Goal: Navigation & Orientation: Find specific page/section

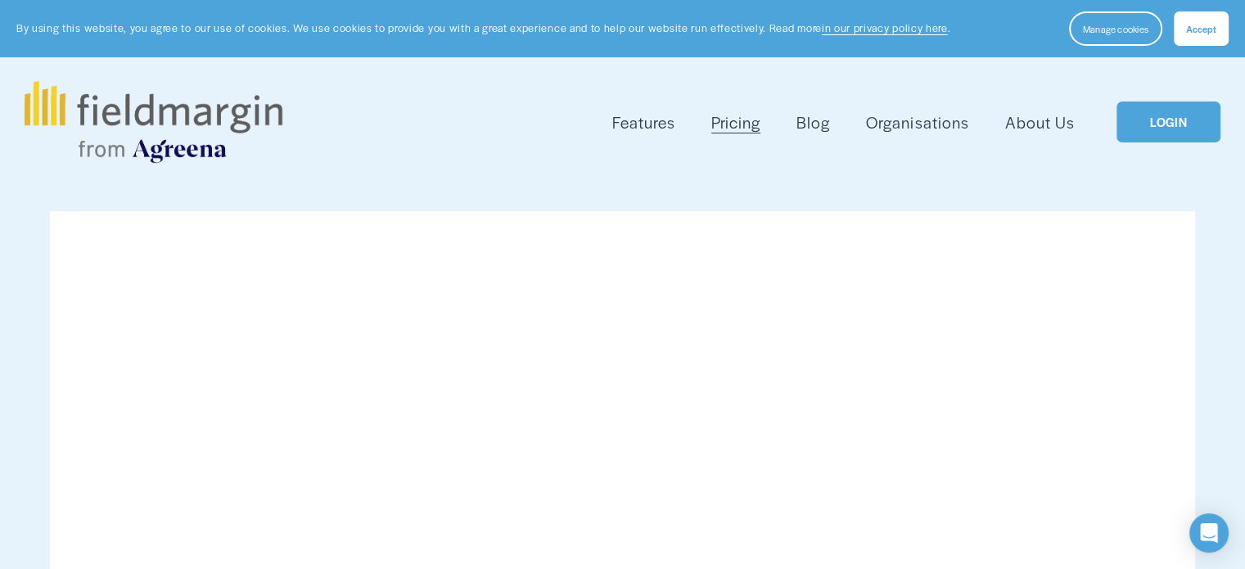
click at [1156, 130] on link "LOGIN" at bounding box center [1167, 122] width 103 height 42
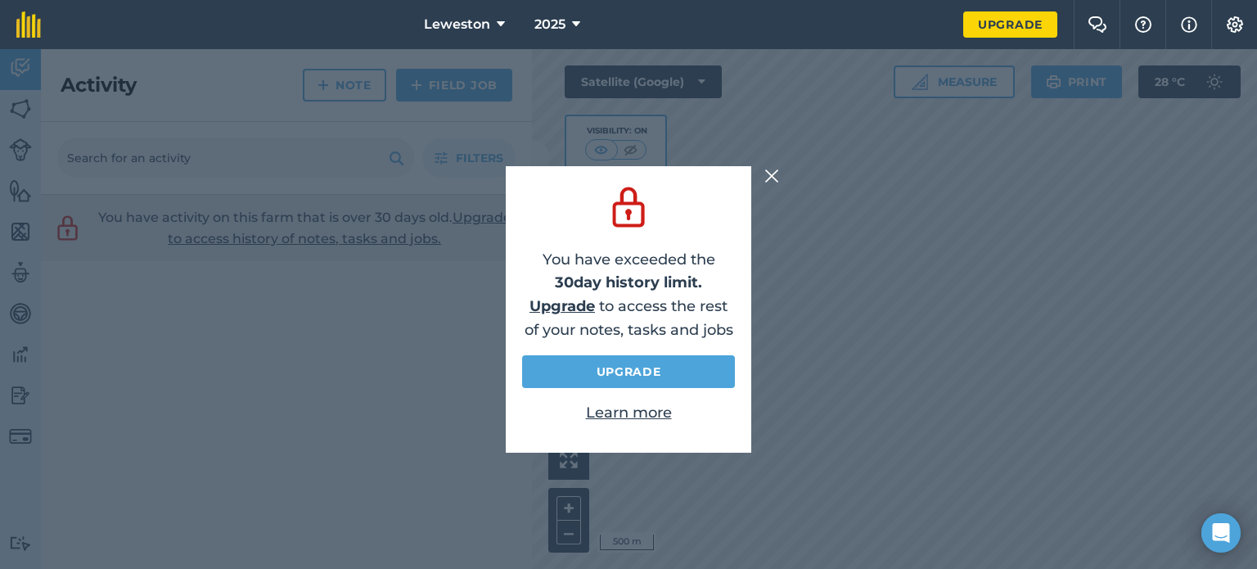
click at [772, 178] on img at bounding box center [772, 176] width 15 height 20
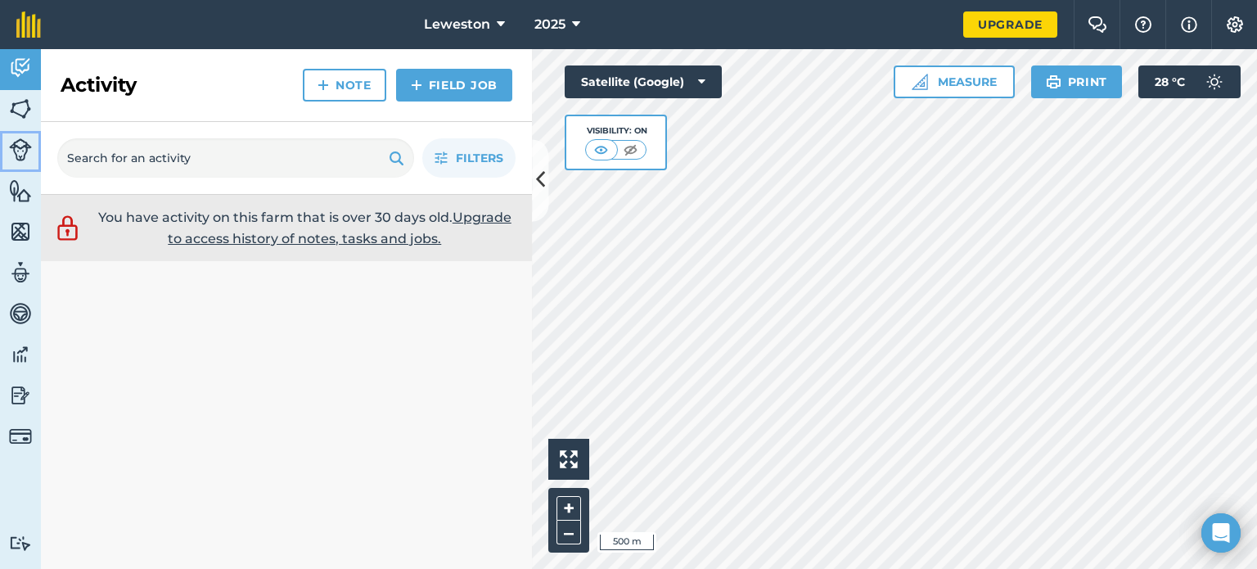
click at [16, 152] on img at bounding box center [20, 149] width 23 height 23
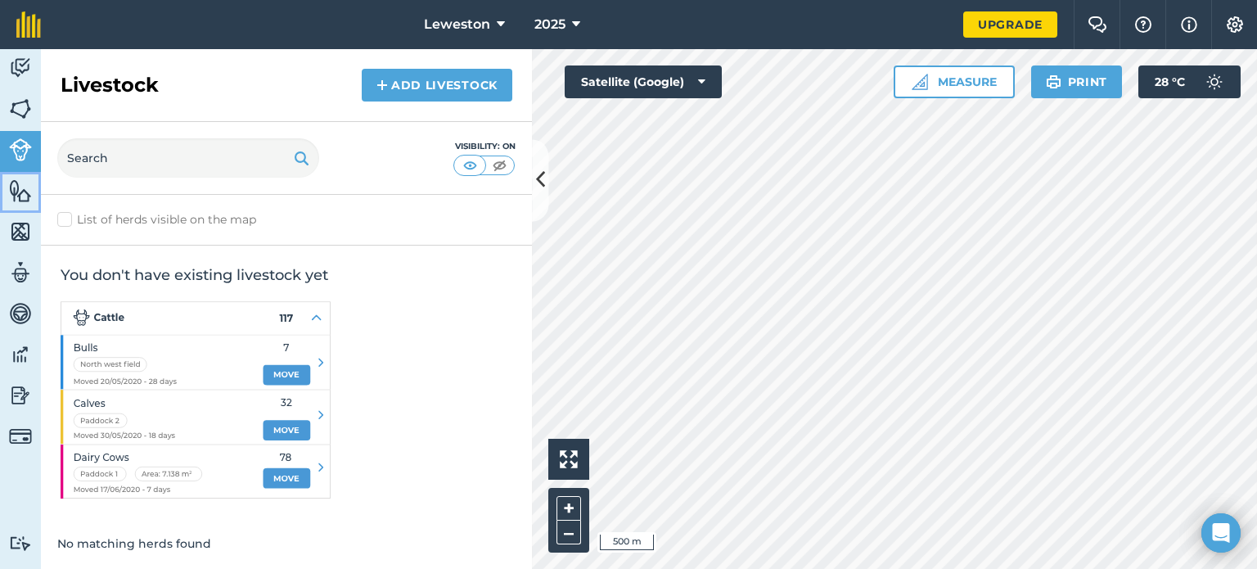
click at [17, 192] on img at bounding box center [20, 190] width 23 height 25
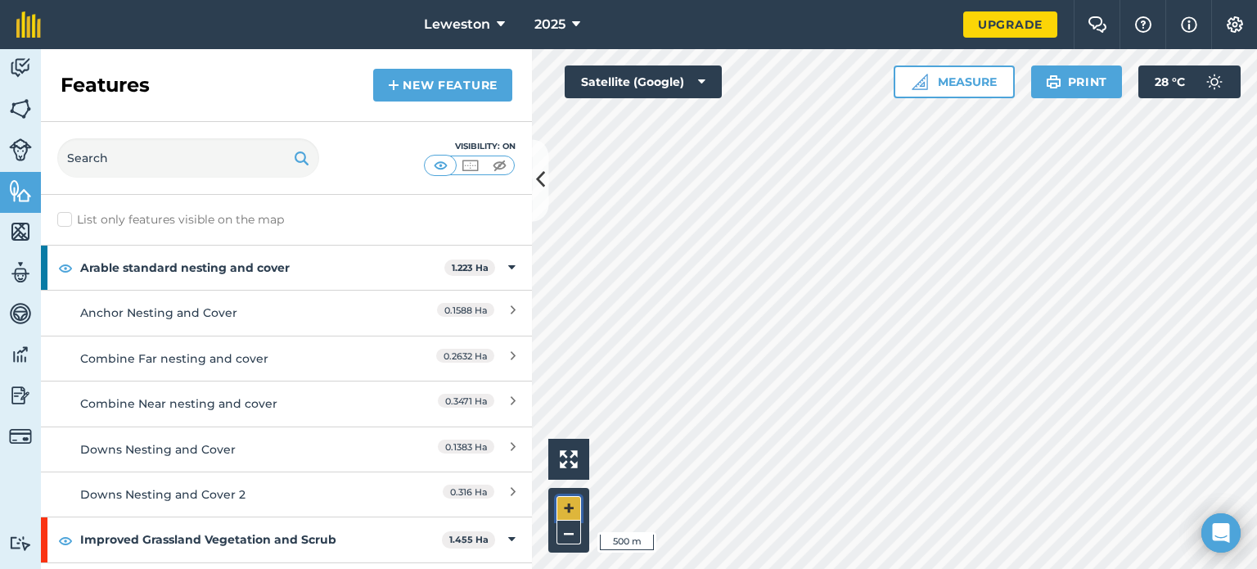
click at [567, 500] on button "+" at bounding box center [569, 508] width 25 height 25
click at [1256, 568] on html "Leweston 2025 Upgrade Farm Chat Help Info Settings Map printing is not availabl…" at bounding box center [628, 284] width 1257 height 569
click at [855, 568] on html "Leweston 2025 Upgrade Farm Chat Help Info Settings Map printing is not availabl…" at bounding box center [628, 284] width 1257 height 569
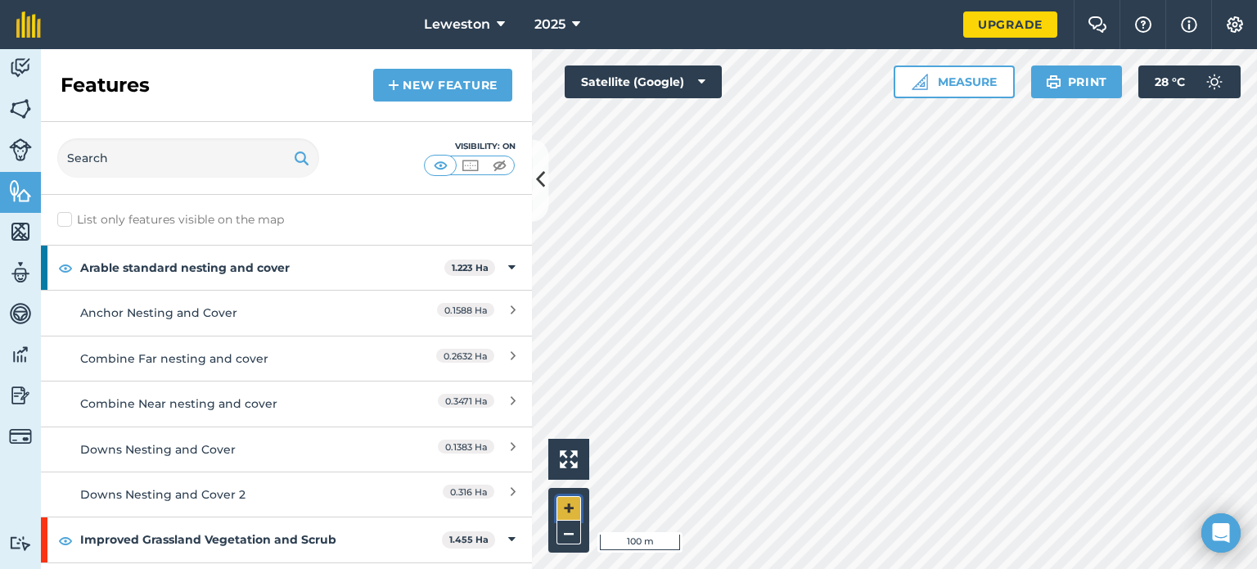
click at [569, 504] on button "+" at bounding box center [569, 508] width 25 height 25
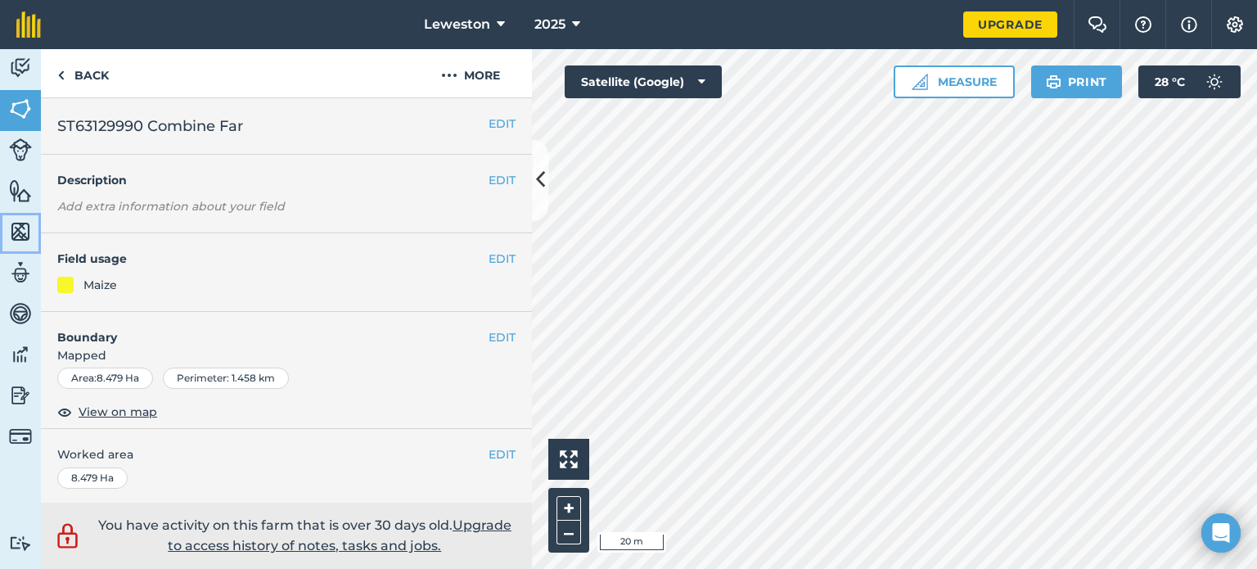
click at [16, 232] on img at bounding box center [20, 231] width 23 height 25
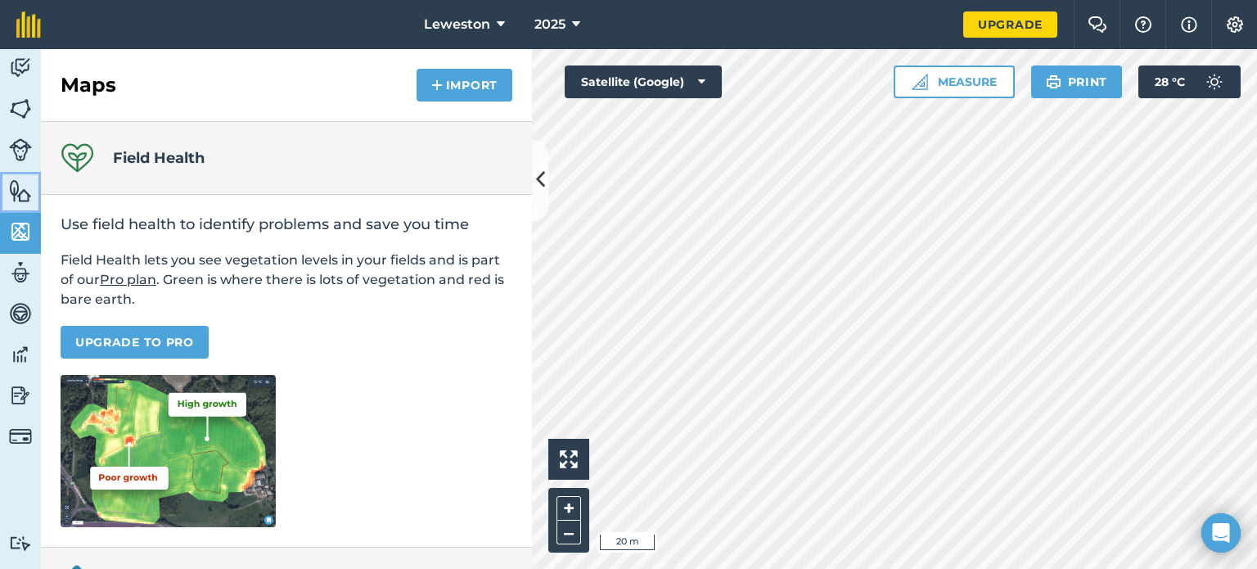
click at [25, 187] on img at bounding box center [20, 190] width 23 height 25
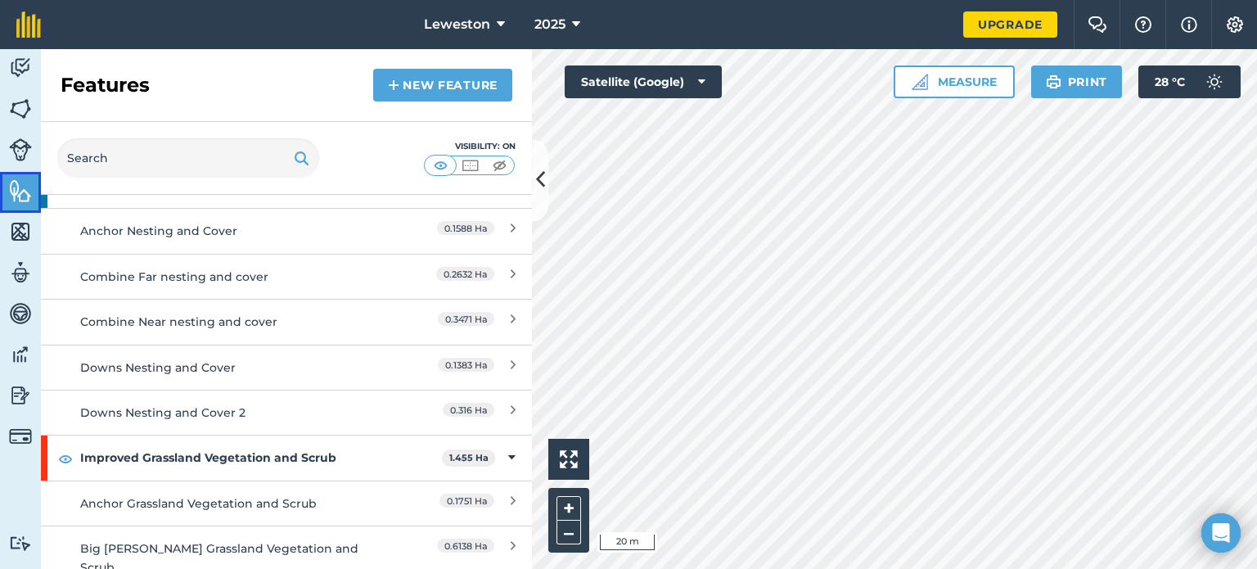
scroll to position [82, 0]
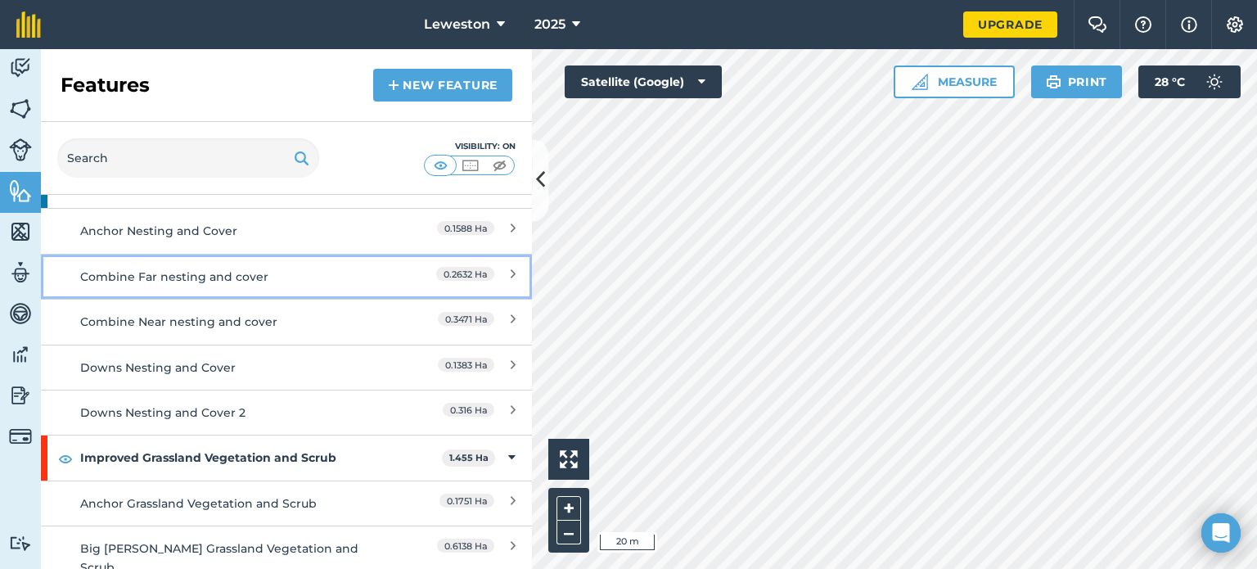
click at [169, 271] on div "Combine Far nesting and cover" at bounding box center [225, 277] width 291 height 18
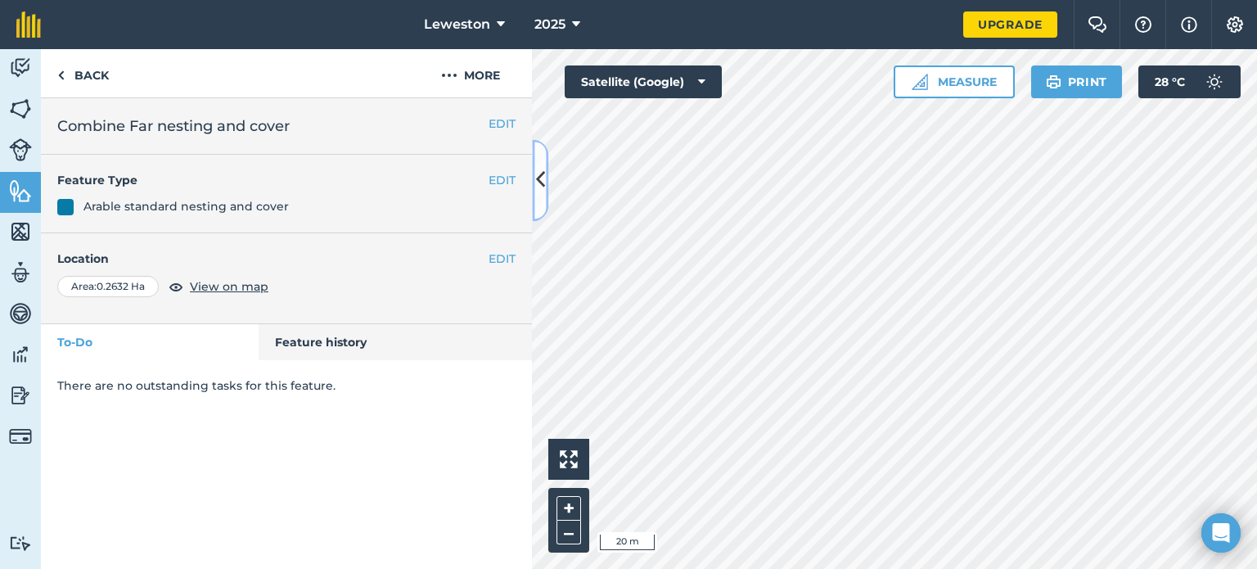
click at [539, 177] on icon at bounding box center [540, 180] width 9 height 29
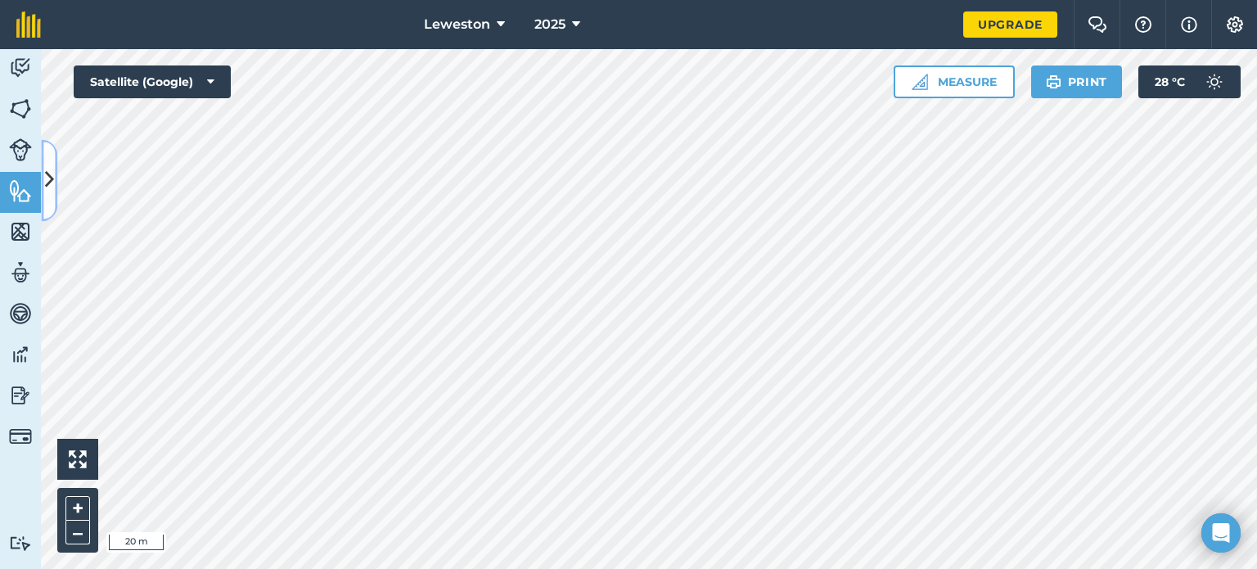
click at [55, 163] on button at bounding box center [49, 180] width 16 height 82
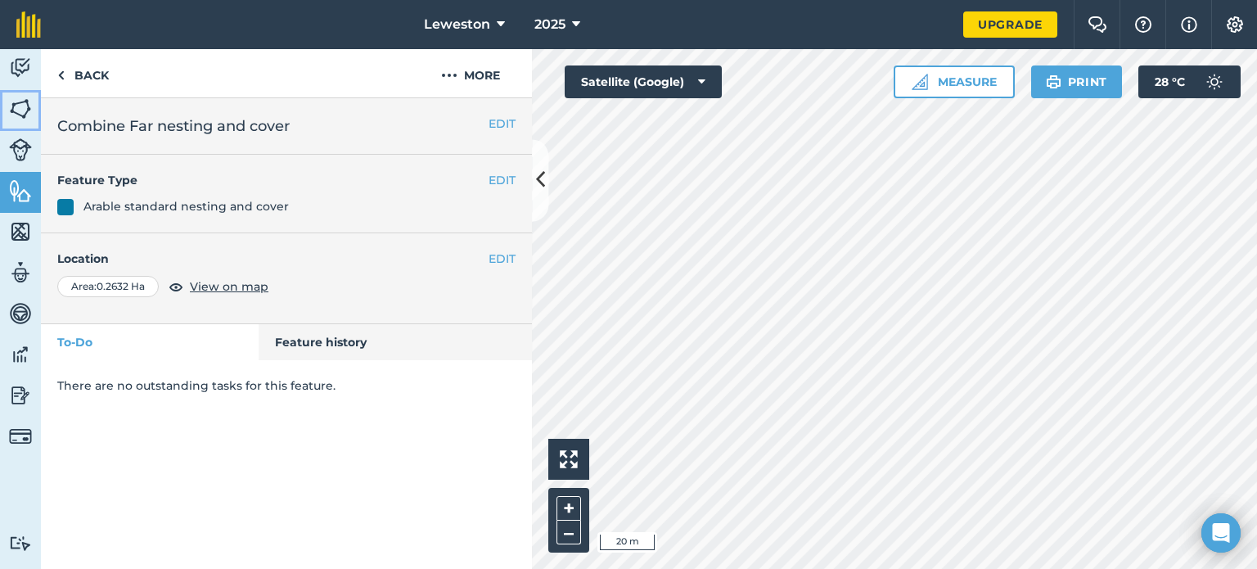
click at [25, 113] on img at bounding box center [20, 109] width 23 height 25
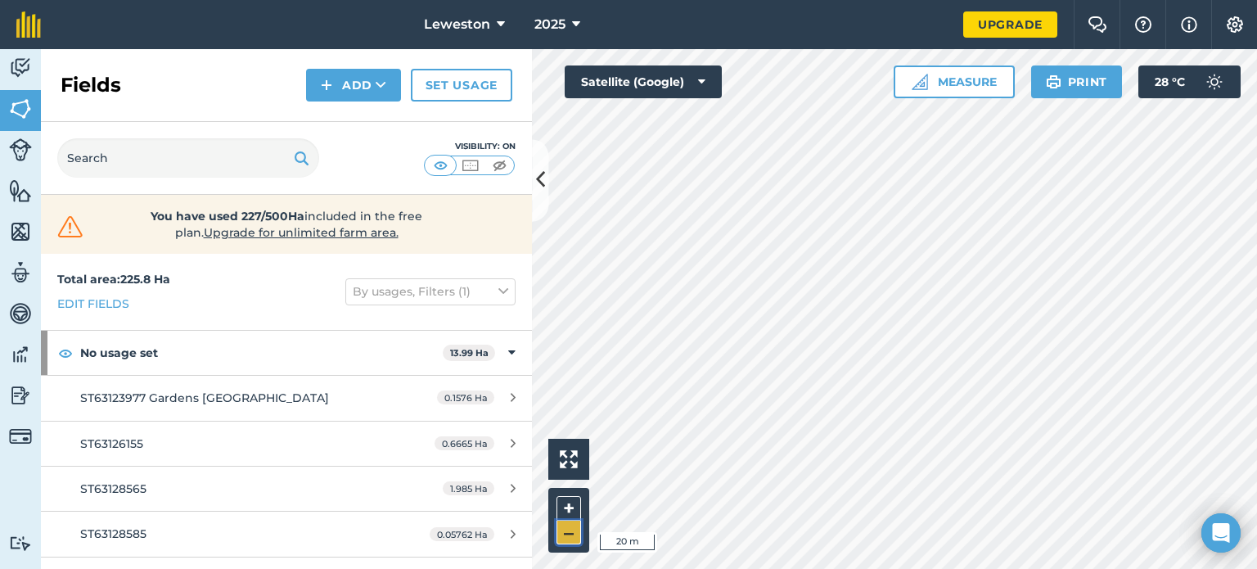
click at [576, 525] on button "–" at bounding box center [569, 533] width 25 height 24
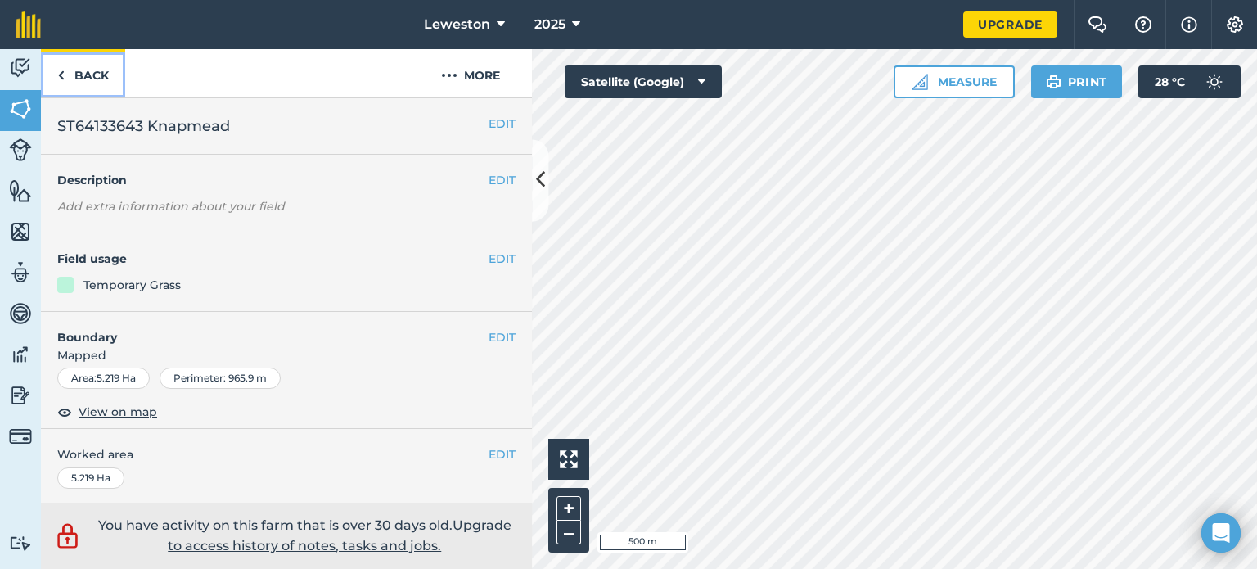
click at [76, 75] on link "Back" at bounding box center [83, 73] width 84 height 48
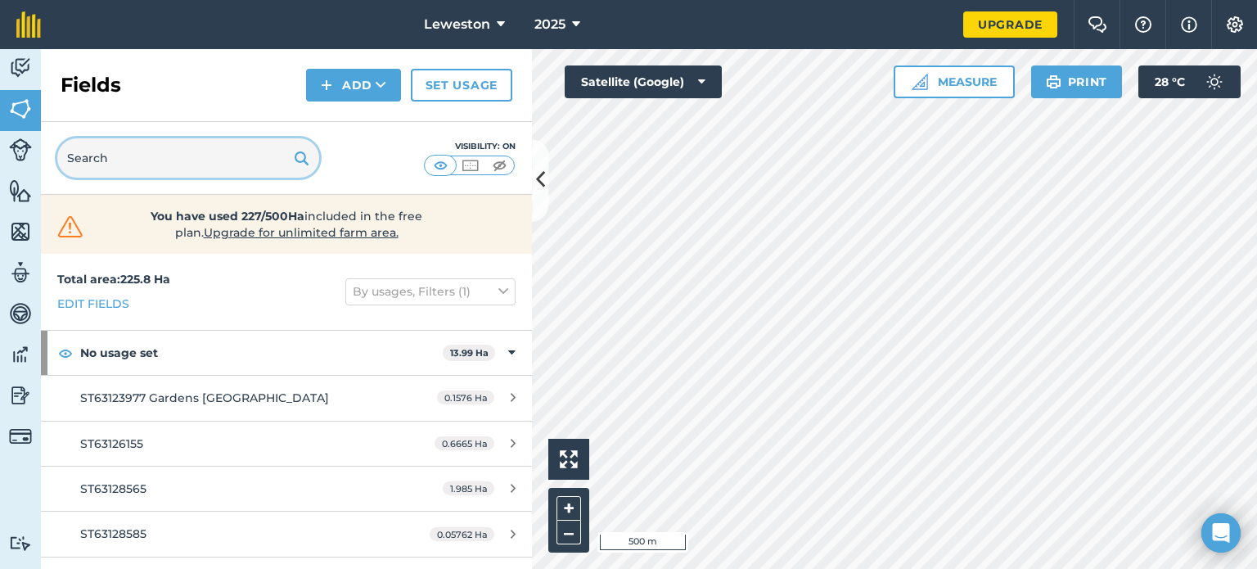
click at [128, 163] on input "text" at bounding box center [188, 157] width 262 height 39
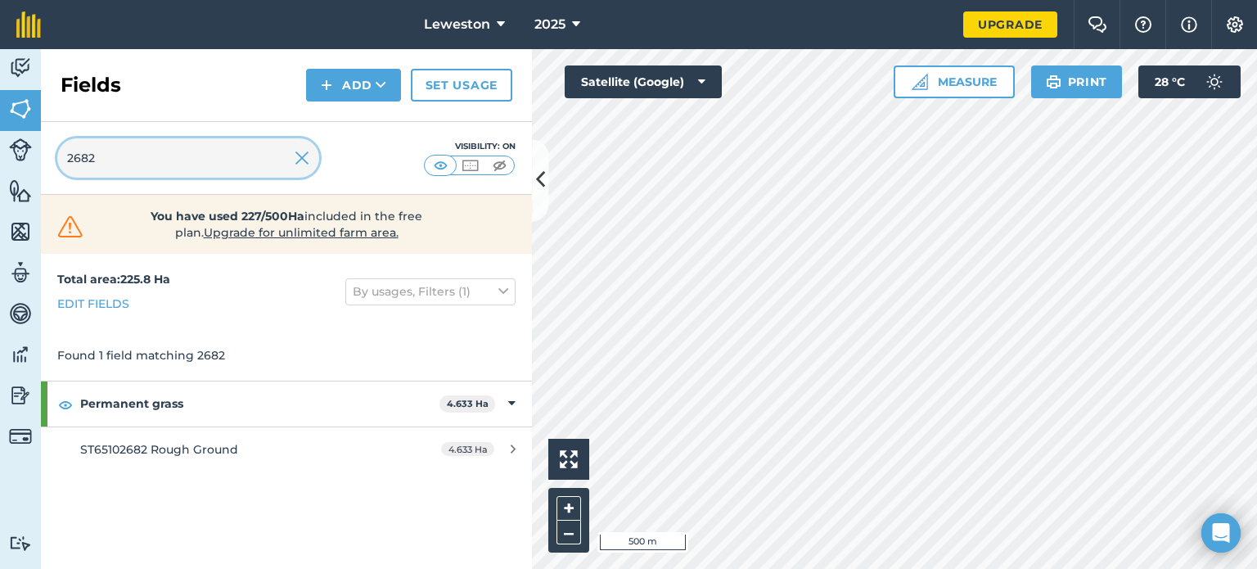
type input "2682"
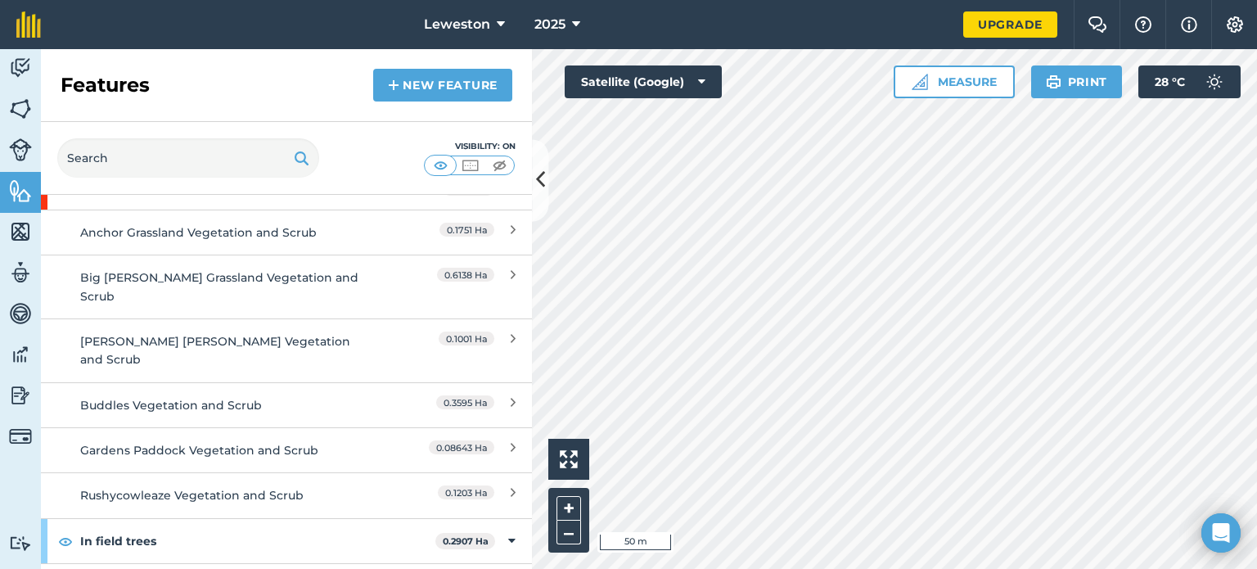
scroll to position [354, 0]
